Goal: Task Accomplishment & Management: Use online tool/utility

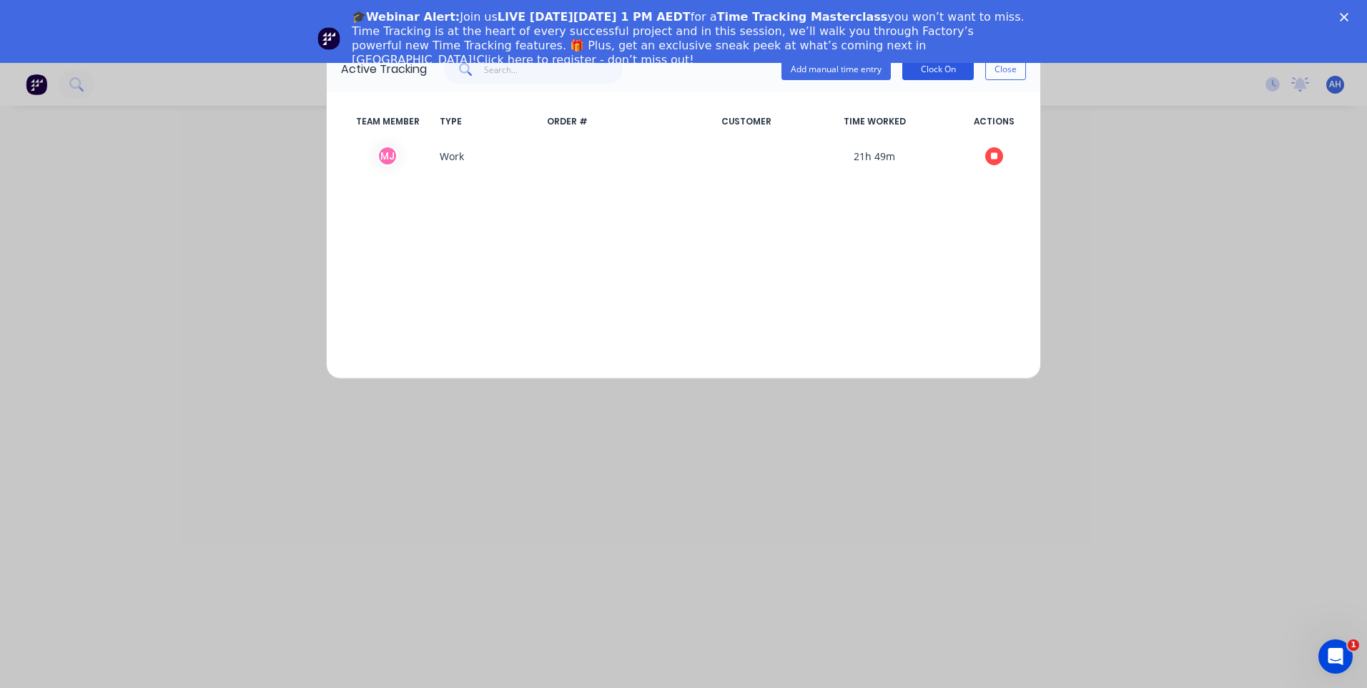
click at [932, 69] on button "Clock On" at bounding box center [938, 69] width 72 height 21
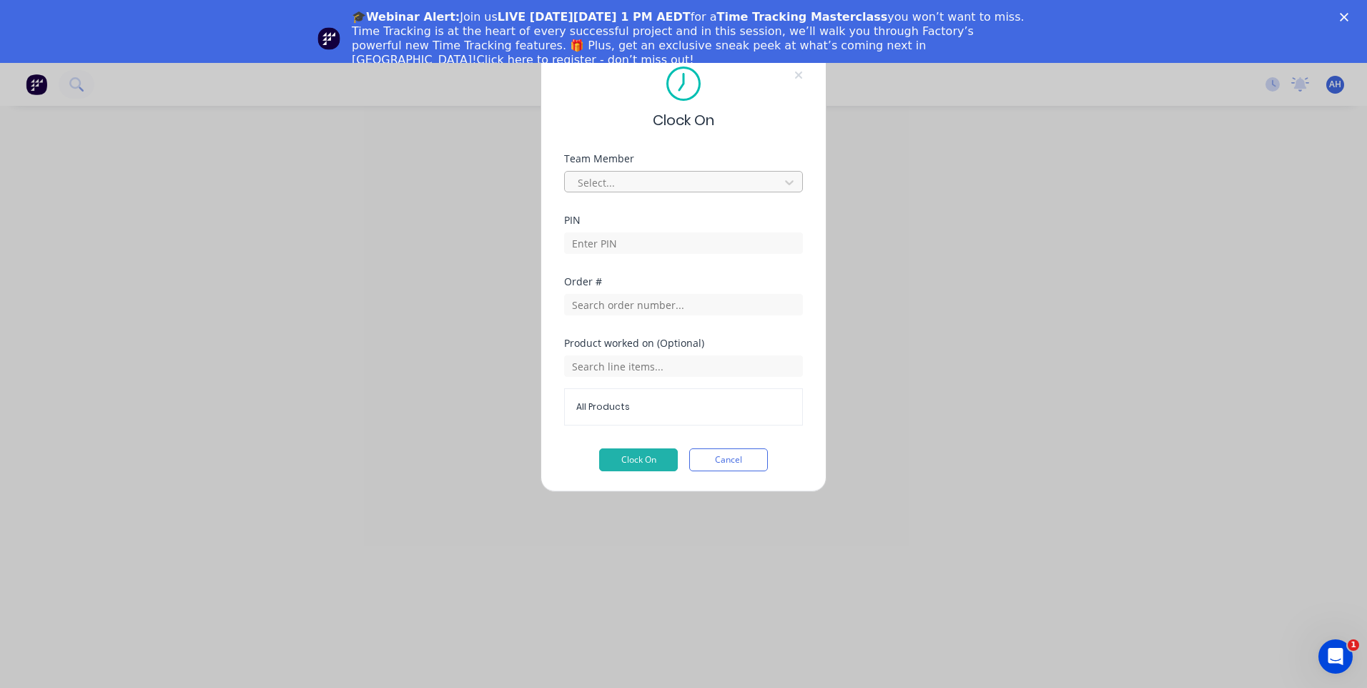
click at [651, 179] on div at bounding box center [674, 183] width 196 height 18
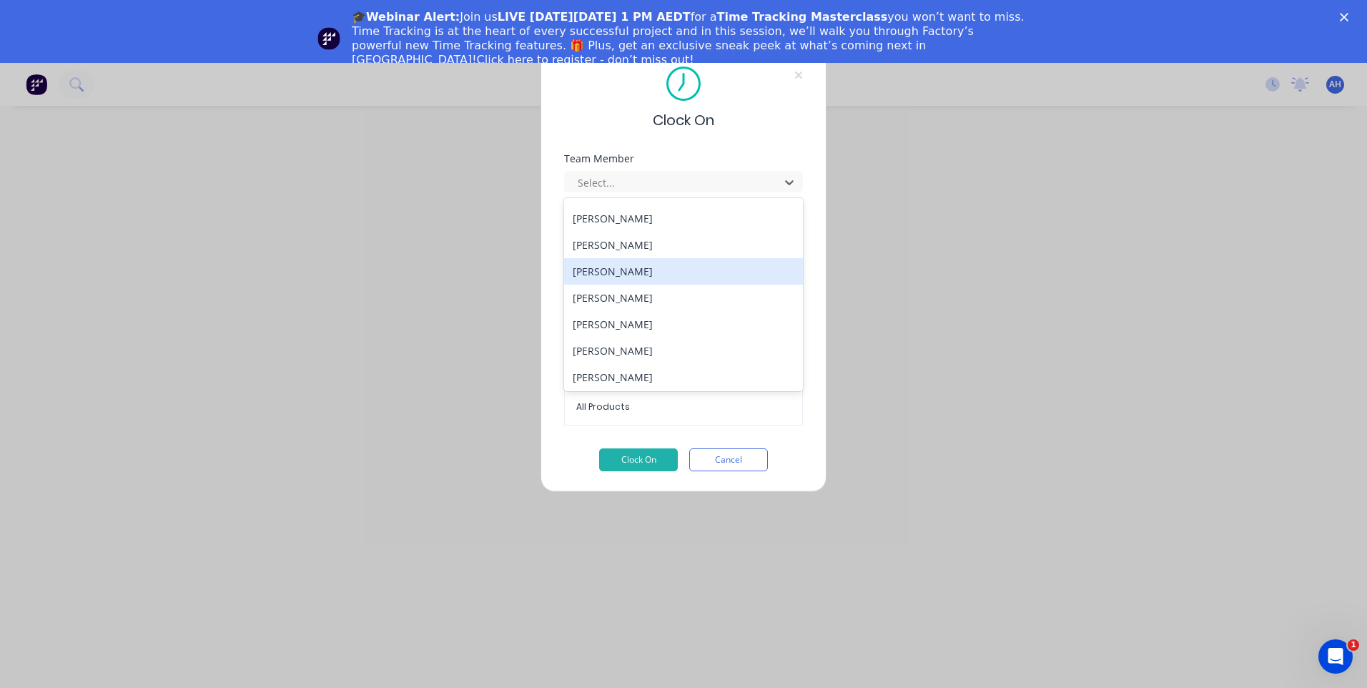
scroll to position [659, 0]
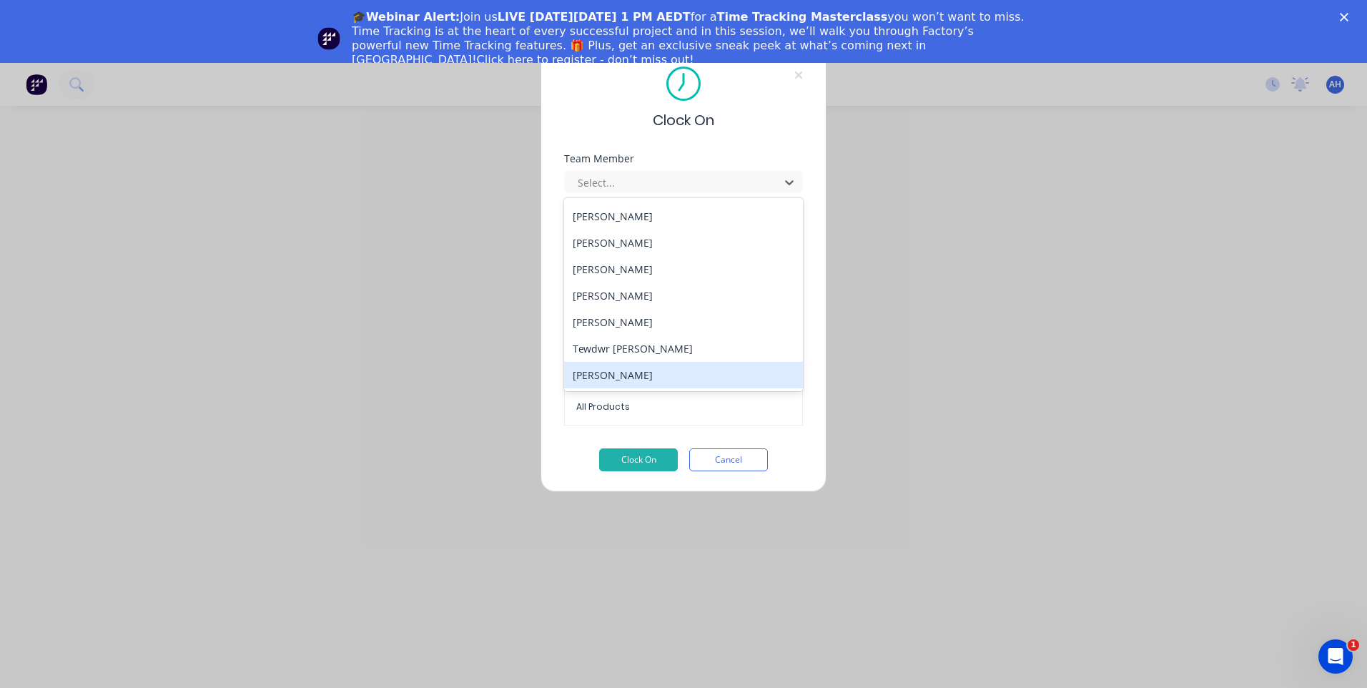
click at [699, 370] on div "[PERSON_NAME]" at bounding box center [683, 375] width 239 height 26
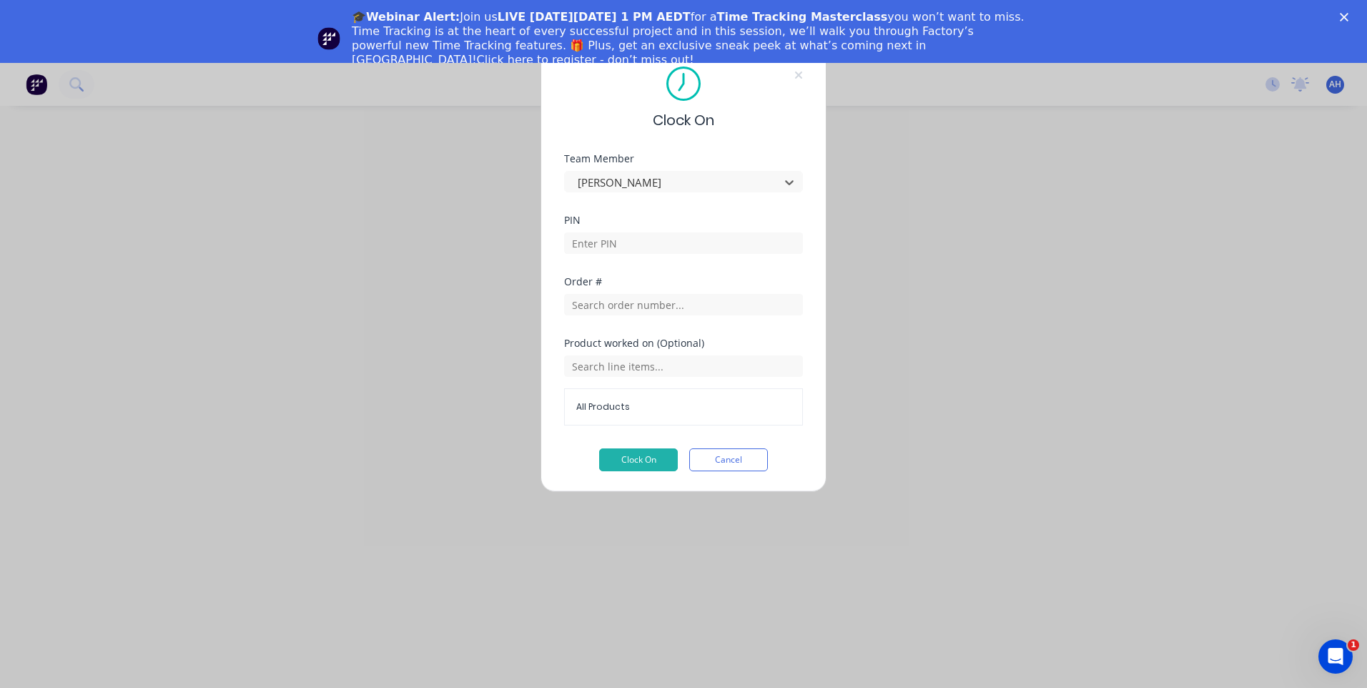
click at [689, 231] on div at bounding box center [683, 241] width 239 height 25
click at [689, 236] on input at bounding box center [683, 242] width 239 height 21
type input "9576"
click at [666, 306] on input "text" at bounding box center [683, 304] width 239 height 21
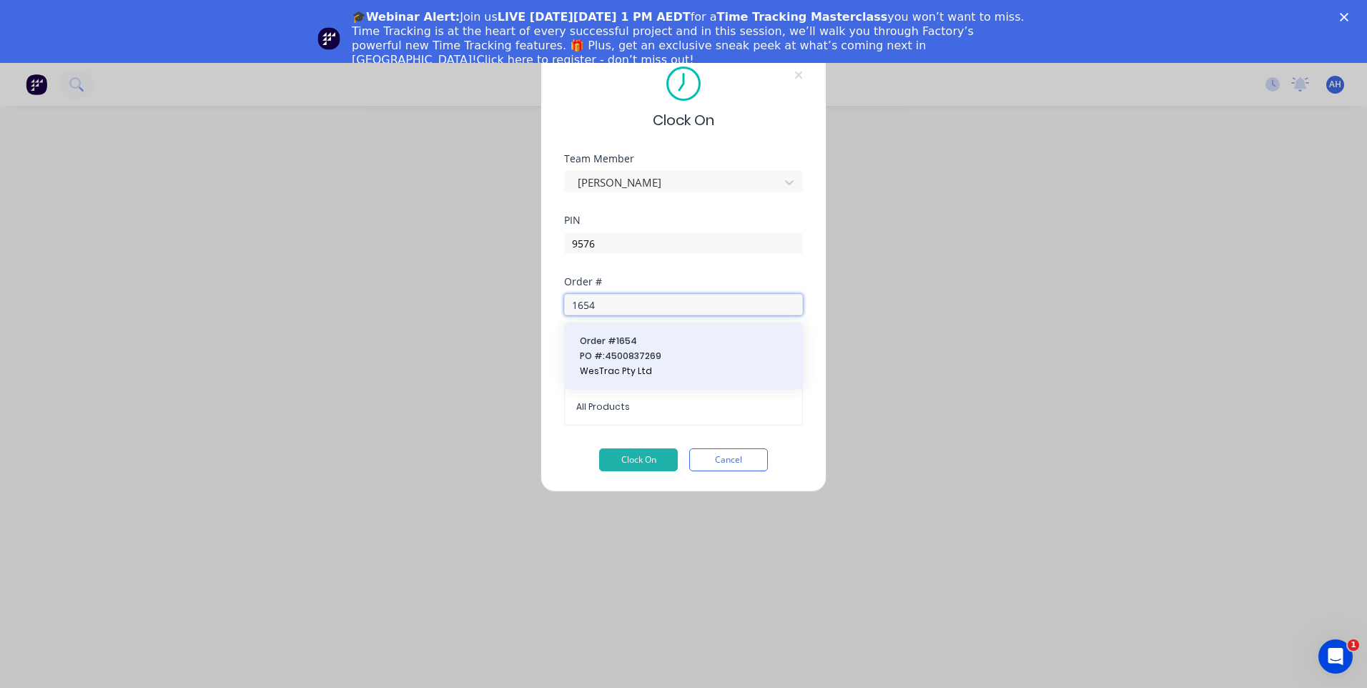
type input "1654"
click at [638, 372] on span "WesTrac Pty Ltd" at bounding box center [684, 371] width 208 height 13
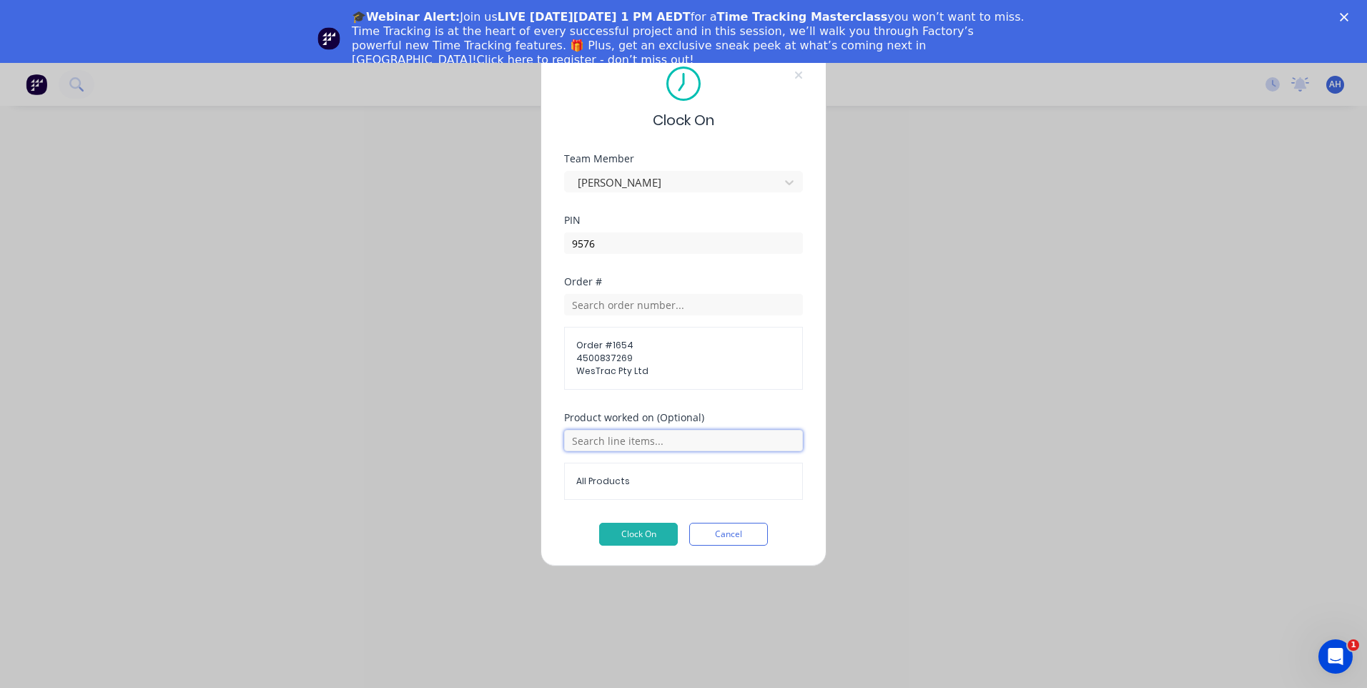
click at [648, 446] on input "text" at bounding box center [683, 440] width 239 height 21
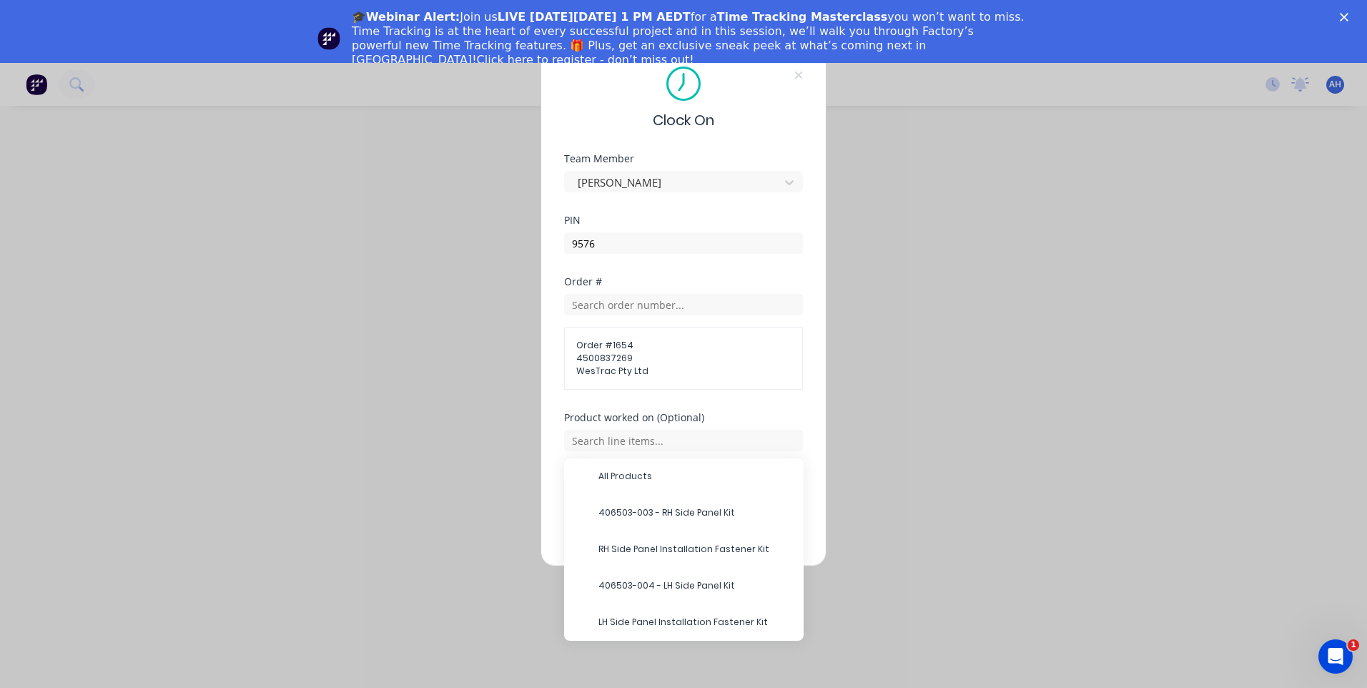
click at [697, 586] on span "406503-004 - LH Side Panel Kit" at bounding box center [695, 585] width 194 height 13
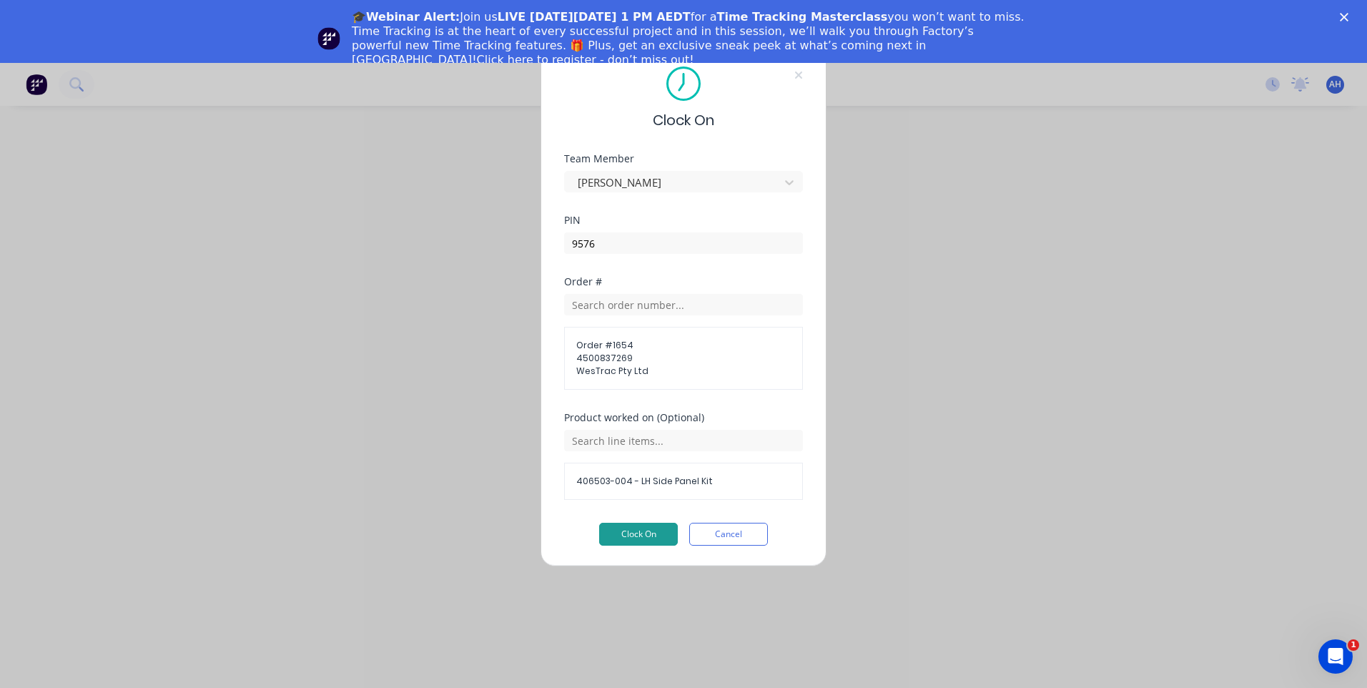
click at [653, 528] on button "Clock On" at bounding box center [638, 534] width 79 height 23
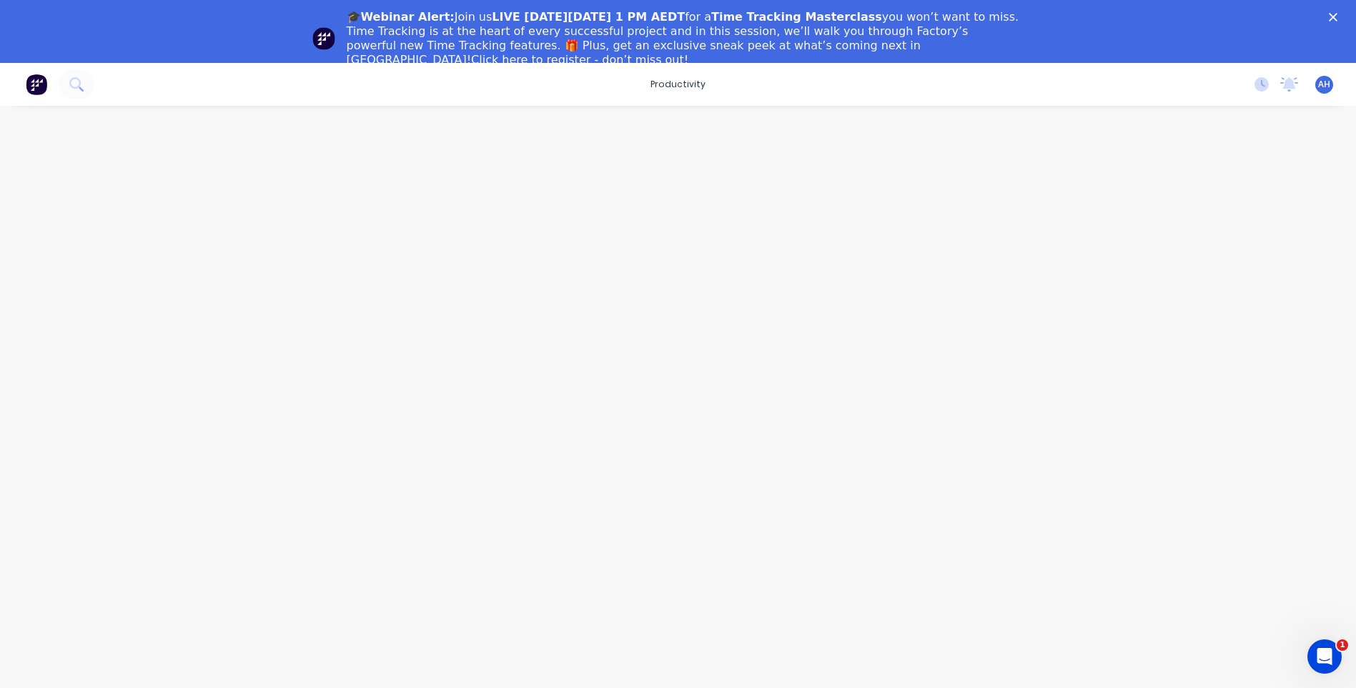
click at [44, 83] on img at bounding box center [36, 84] width 21 height 21
